Goal: Check status: Check status

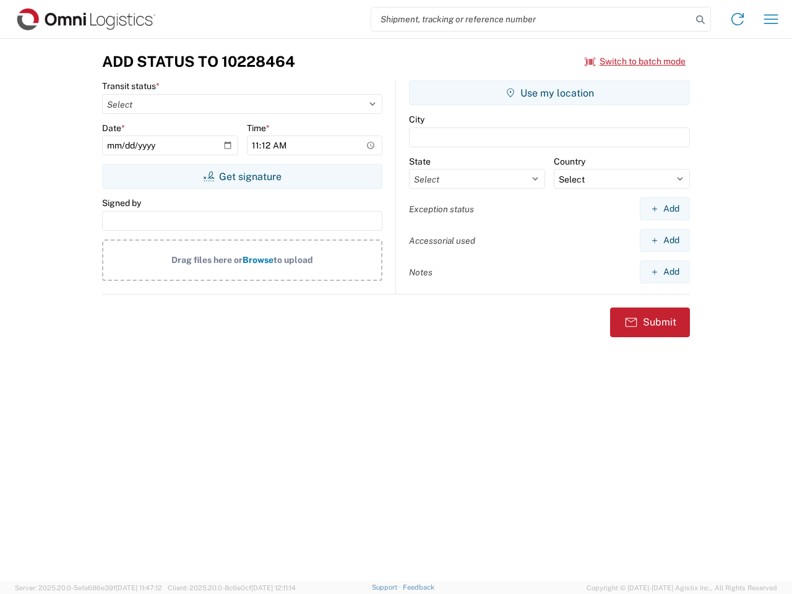
click at [532, 19] on input "search" at bounding box center [531, 19] width 321 height 24
click at [701, 20] on icon at bounding box center [700, 19] width 17 height 17
click at [738, 19] on icon at bounding box center [738, 19] width 20 height 20
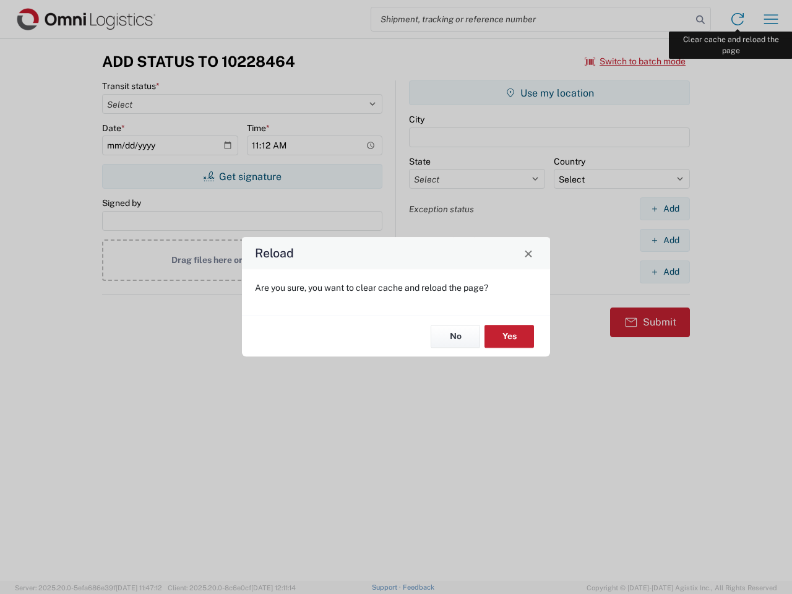
click at [771, 19] on div "Reload Are you sure, you want to clear cache and reload the page? No Yes" at bounding box center [396, 297] width 792 height 594
click at [636, 61] on div "Reload Are you sure, you want to clear cache and reload the page? No Yes" at bounding box center [396, 297] width 792 height 594
click at [242, 176] on div "Reload Are you sure, you want to clear cache and reload the page? No Yes" at bounding box center [396, 297] width 792 height 594
click at [550, 93] on div "Reload Are you sure, you want to clear cache and reload the page? No Yes" at bounding box center [396, 297] width 792 height 594
click at [665, 209] on div "Reload Are you sure, you want to clear cache and reload the page? No Yes" at bounding box center [396, 297] width 792 height 594
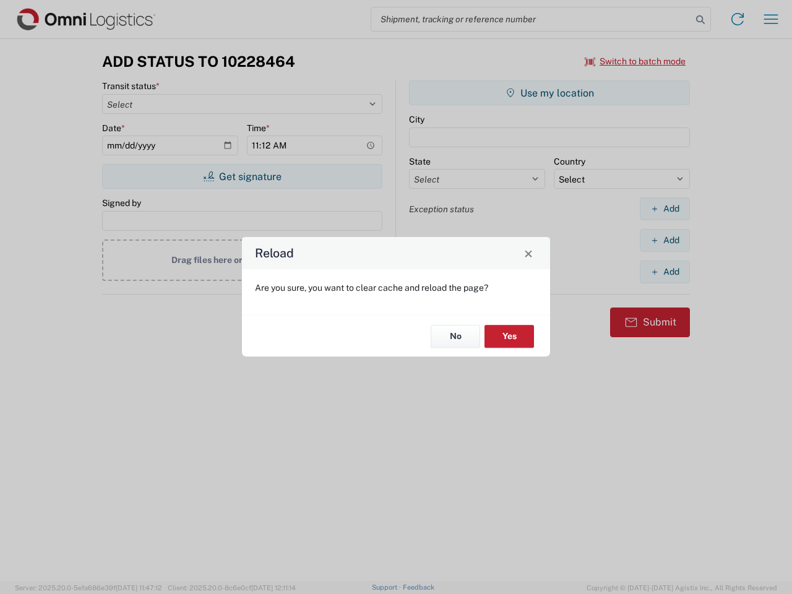
click at [665, 240] on div "Reload Are you sure, you want to clear cache and reload the page? No Yes" at bounding box center [396, 297] width 792 height 594
click at [665, 272] on div "Reload Are you sure, you want to clear cache and reload the page? No Yes" at bounding box center [396, 297] width 792 height 594
